Goal: Task Accomplishment & Management: Use online tool/utility

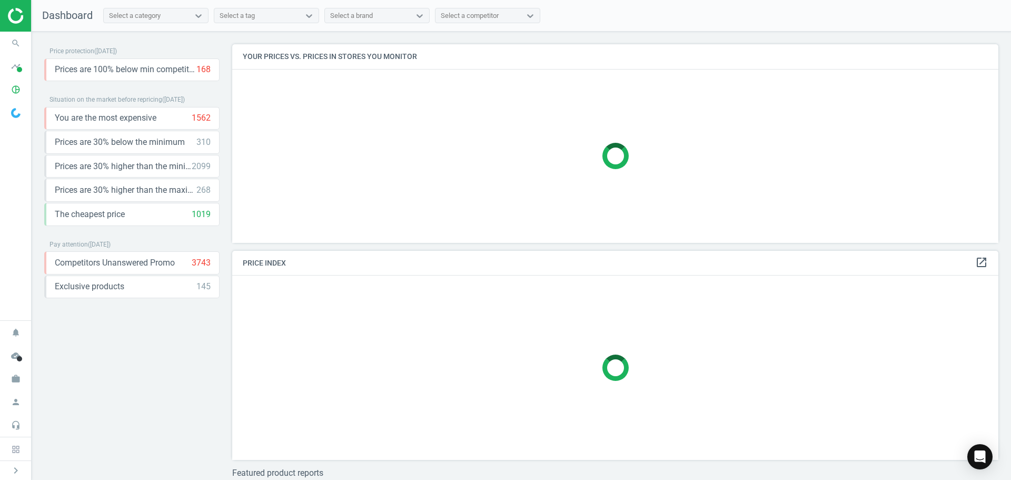
scroll to position [214, 775]
click at [20, 41] on icon "search" at bounding box center [16, 43] width 20 height 20
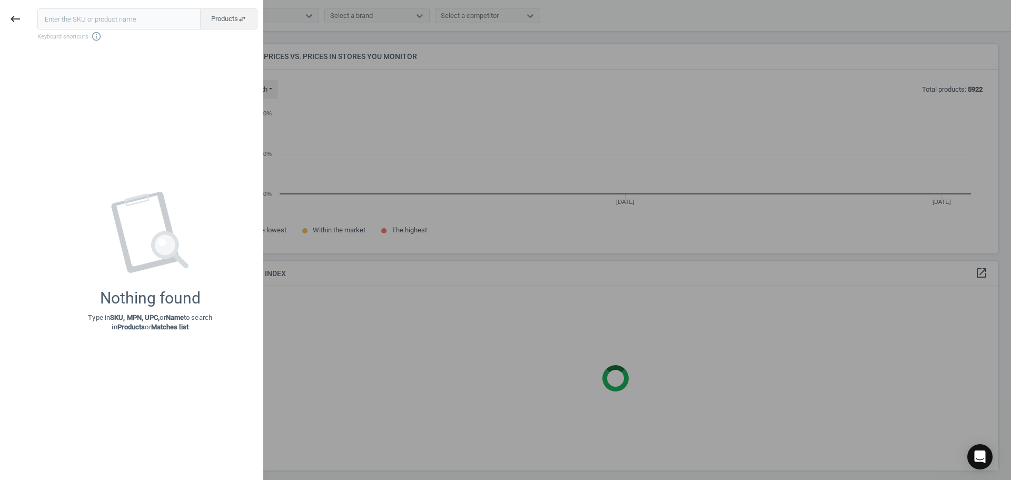
click at [85, 21] on input "text" at bounding box center [118, 18] width 163 height 21
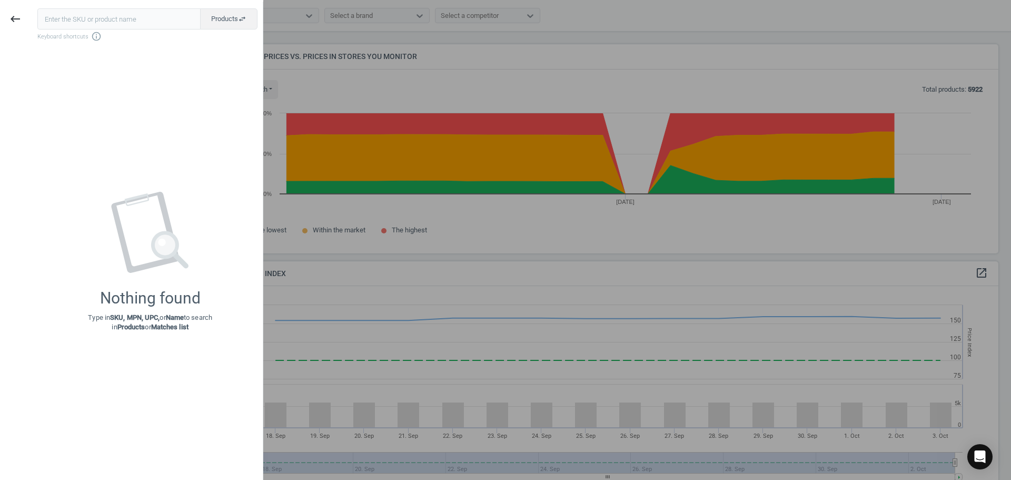
type input "20591427"
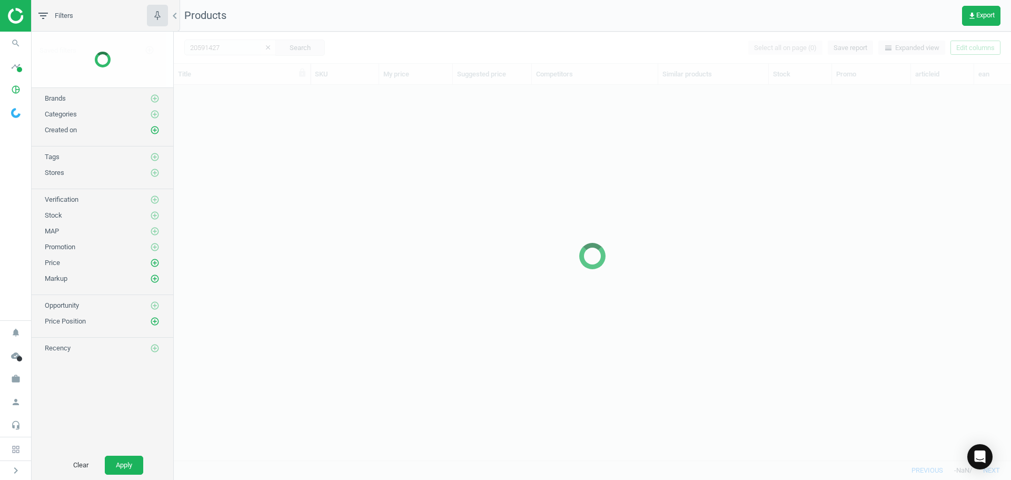
scroll to position [359, 829]
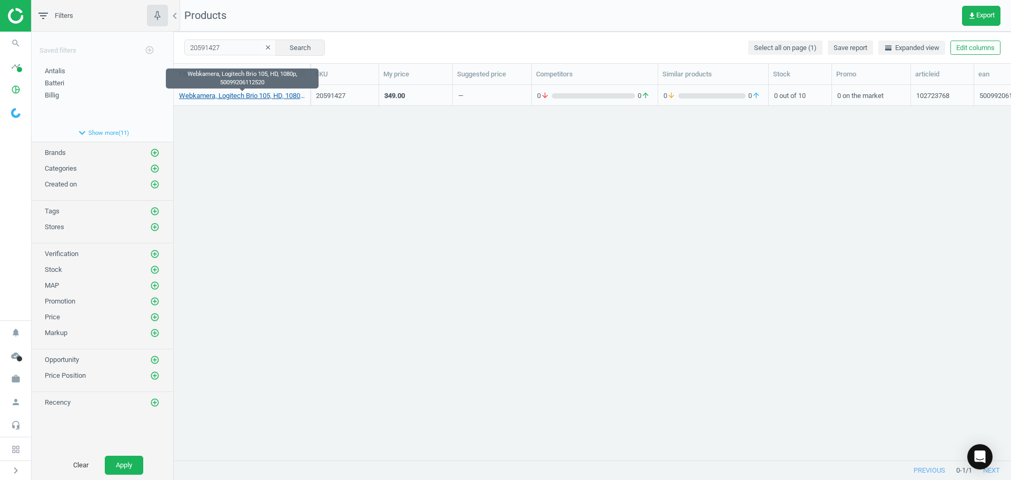
click at [255, 93] on link "Webkamera, Logitech Brio 105, HD, 1080p, 50099206112520" at bounding box center [242, 95] width 126 height 9
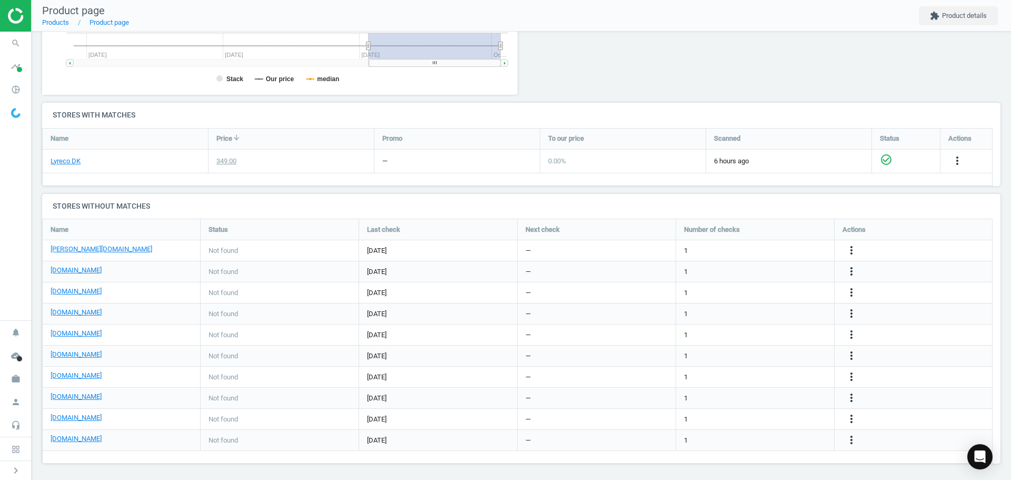
scroll to position [287, 0]
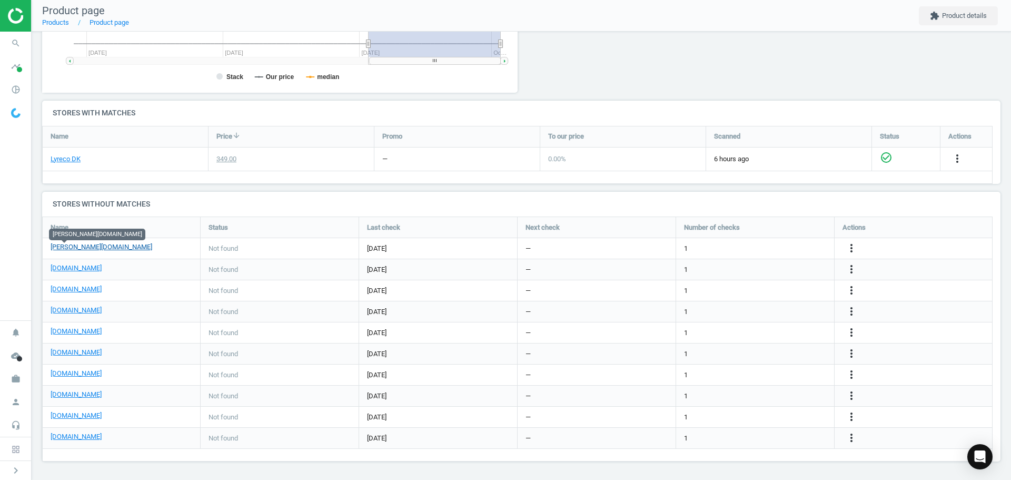
click at [70, 249] on link "[PERSON_NAME][DOMAIN_NAME]" at bounding box center [102, 246] width 102 height 9
click at [75, 269] on link "[DOMAIN_NAME]" at bounding box center [76, 267] width 51 height 9
click at [64, 293] on link "[DOMAIN_NAME]" at bounding box center [76, 288] width 51 height 9
click at [849, 289] on icon "more_vert" at bounding box center [851, 290] width 13 height 13
click at [731, 287] on link "Edit URL/product option" at bounding box center [769, 290] width 144 height 16
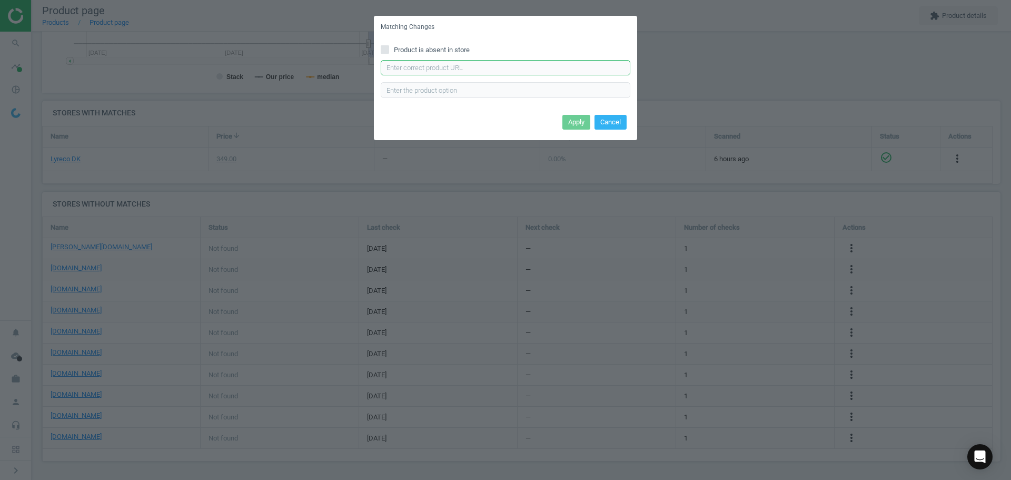
click at [447, 67] on input "text" at bounding box center [506, 68] width 250 height 16
paste input "[URL][DOMAIN_NAME]"
type input "[URL][DOMAIN_NAME]"
click at [573, 123] on button "Apply" at bounding box center [576, 122] width 28 height 15
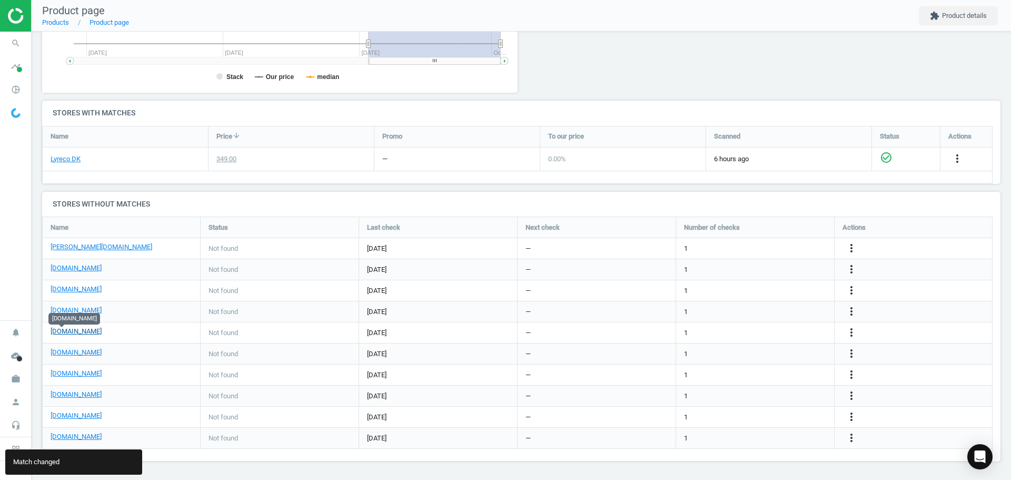
click at [64, 330] on link "[DOMAIN_NAME]" at bounding box center [76, 331] width 51 height 9
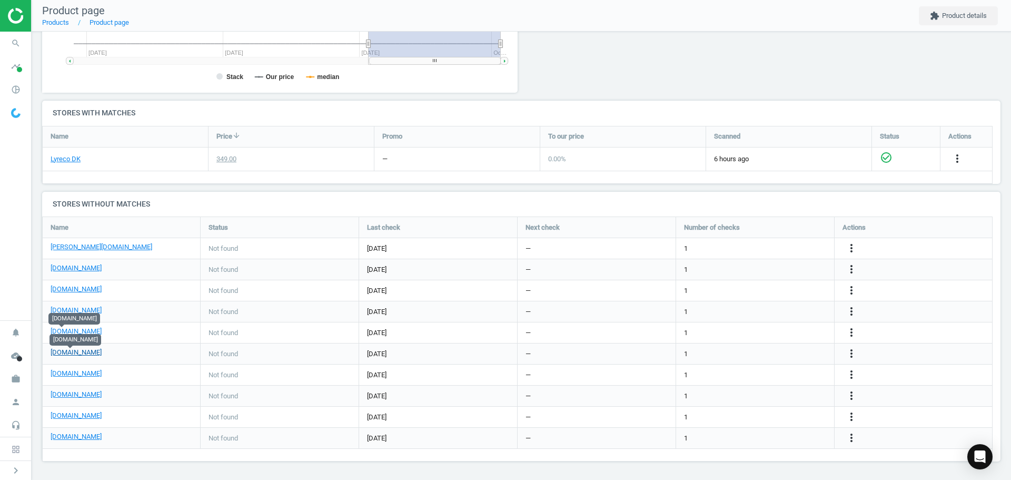
click at [65, 351] on link "[DOMAIN_NAME]" at bounding box center [76, 352] width 51 height 9
click at [72, 377] on link "[DOMAIN_NAME]" at bounding box center [76, 373] width 51 height 9
click at [71, 397] on link "[DOMAIN_NAME]" at bounding box center [76, 394] width 51 height 9
click at [68, 417] on link "[DOMAIN_NAME]" at bounding box center [76, 415] width 51 height 9
click at [845, 417] on div "more_vert" at bounding box center [853, 417] width 21 height 14
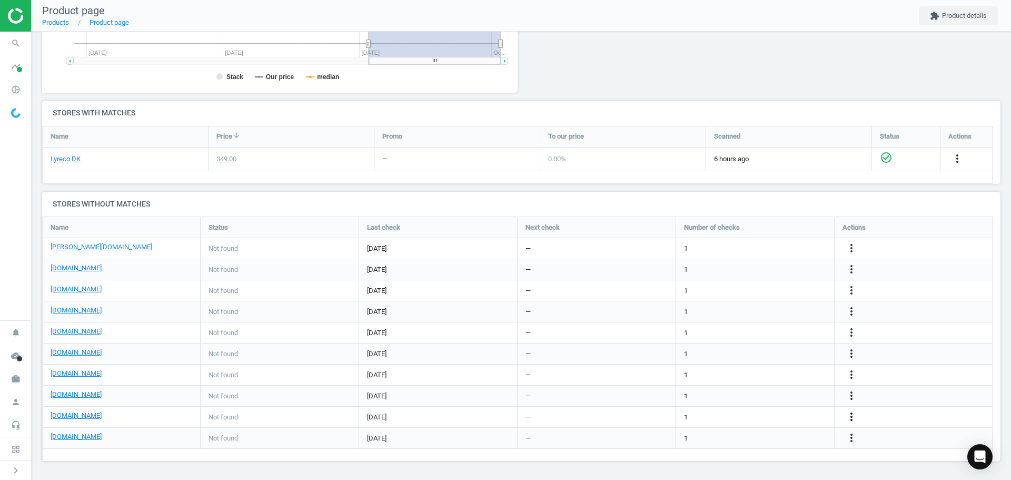
click at [848, 415] on icon "more_vert" at bounding box center [851, 416] width 13 height 13
click at [761, 414] on link "Edit URL/product option" at bounding box center [769, 417] width 144 height 16
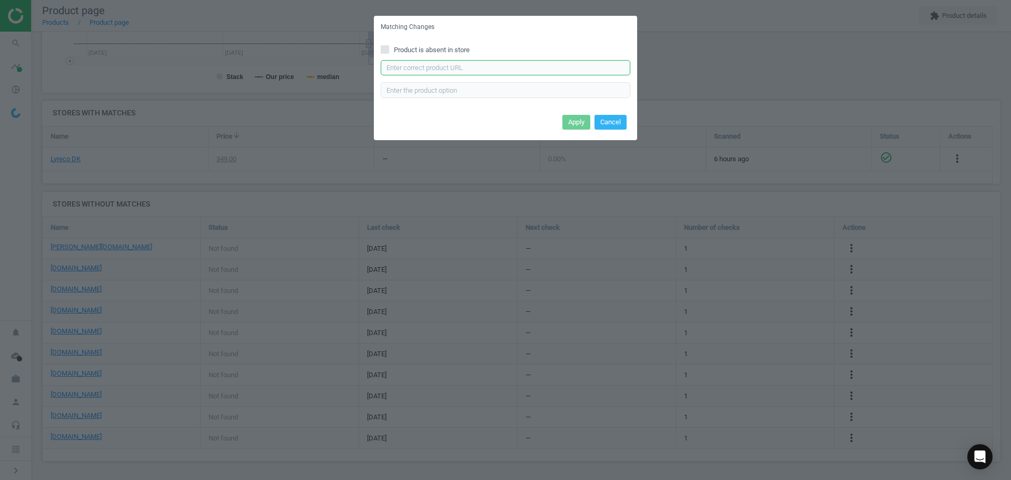
click at [461, 69] on input "text" at bounding box center [506, 68] width 250 height 16
paste input "[URL][DOMAIN_NAME]"
type input "[URL][DOMAIN_NAME]"
click at [570, 124] on button "Apply" at bounding box center [576, 122] width 28 height 15
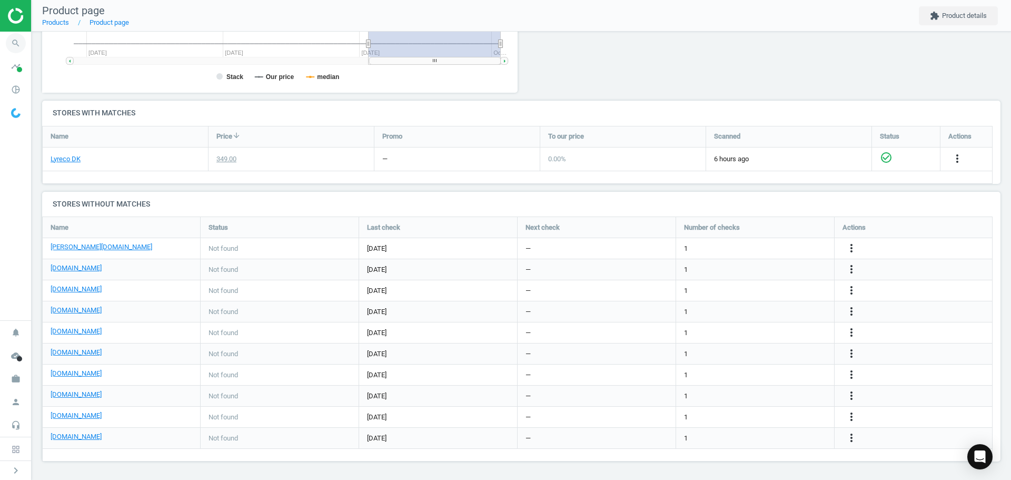
click at [6, 39] on icon "search" at bounding box center [16, 43] width 20 height 20
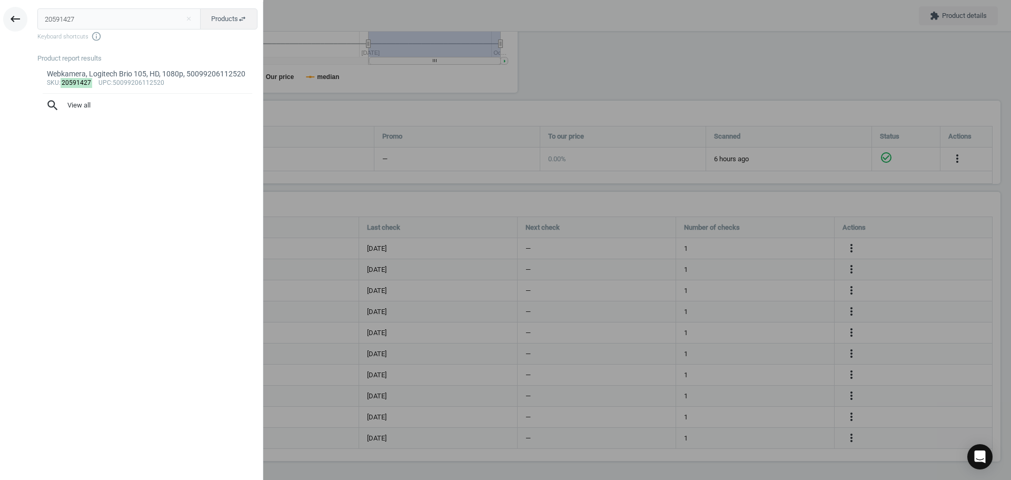
drag, startPoint x: 90, startPoint y: 17, endPoint x: 15, endPoint y: 17, distance: 74.8
click at [15, 17] on div "keyboard_backspace 20591427 close Products swap_horiz Keyboard shortcuts info_o…" at bounding box center [131, 242] width 263 height 480
type input "20582619"
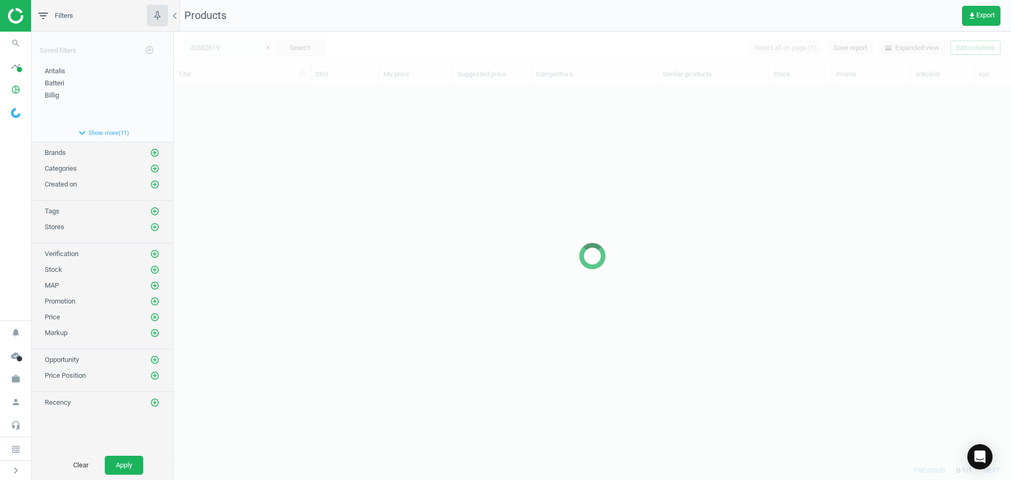
scroll to position [359, 829]
click at [295, 203] on div at bounding box center [592, 256] width 837 height 448
click at [296, 202] on div at bounding box center [592, 256] width 837 height 448
click at [238, 135] on div at bounding box center [592, 256] width 837 height 448
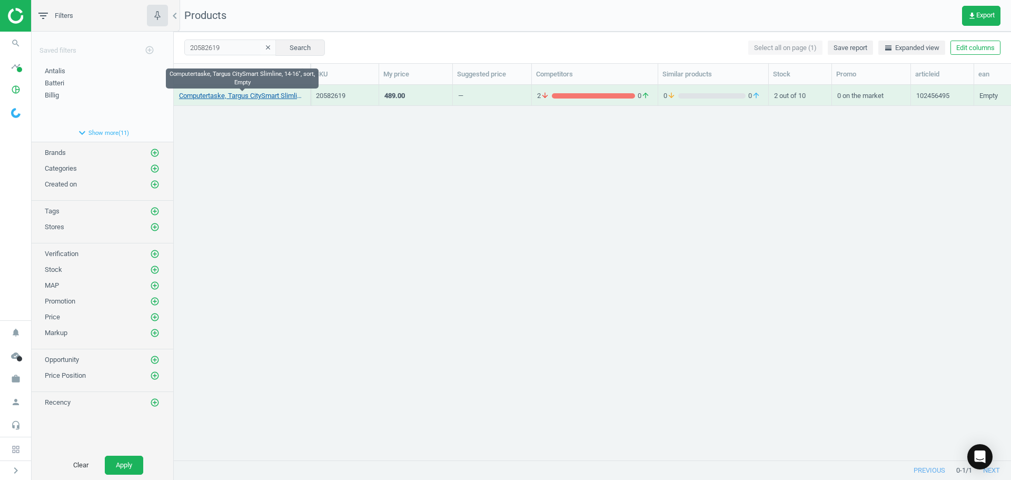
click at [242, 97] on link "Computertaske, Targus CitySmart Slimline, 14-16", sort, Empty" at bounding box center [242, 95] width 126 height 9
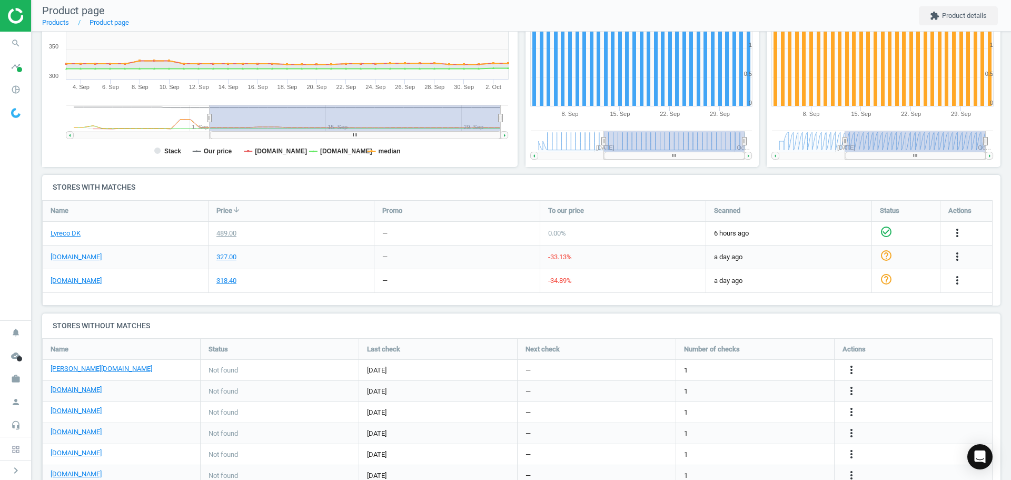
scroll to position [292, 0]
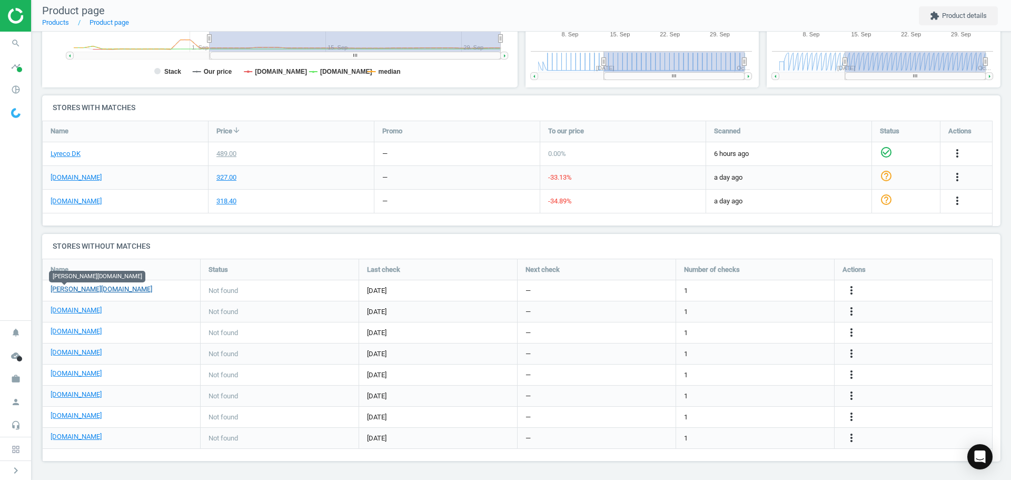
click at [73, 289] on link "[PERSON_NAME][DOMAIN_NAME]" at bounding box center [102, 288] width 102 height 9
click at [91, 307] on link "[DOMAIN_NAME]" at bounding box center [76, 309] width 51 height 9
click at [81, 395] on link "[DOMAIN_NAME]" at bounding box center [76, 394] width 51 height 9
